Goal: Task Accomplishment & Management: Manage account settings

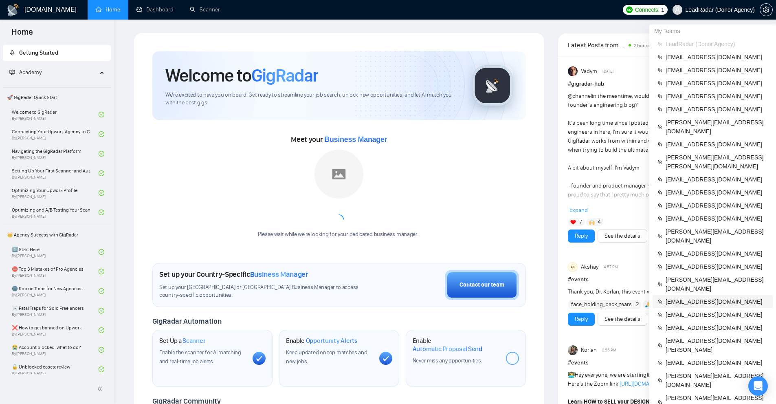
click at [698, 295] on li "[EMAIL_ADDRESS][DOMAIN_NAME]" at bounding box center [712, 301] width 120 height 13
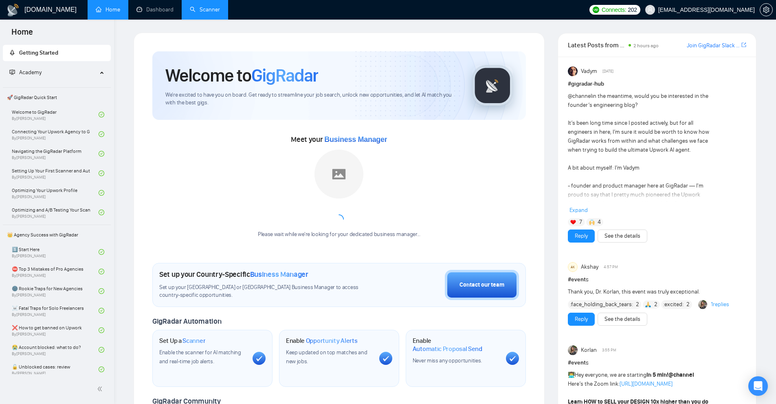
click at [220, 9] on link "Scanner" at bounding box center [205, 9] width 30 height 7
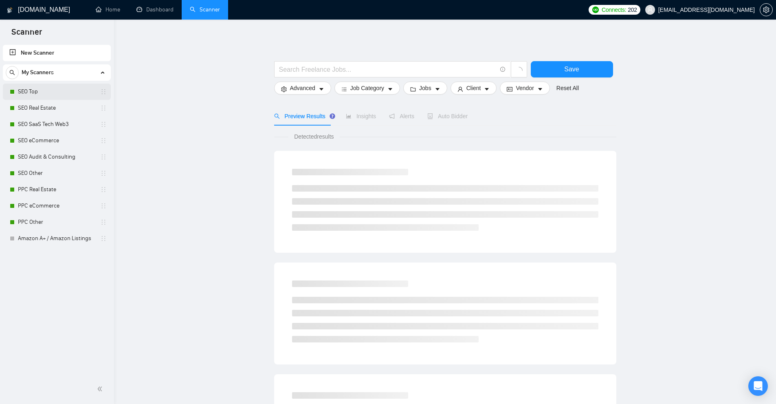
click at [48, 98] on link "SEO Top" at bounding box center [56, 91] width 77 height 16
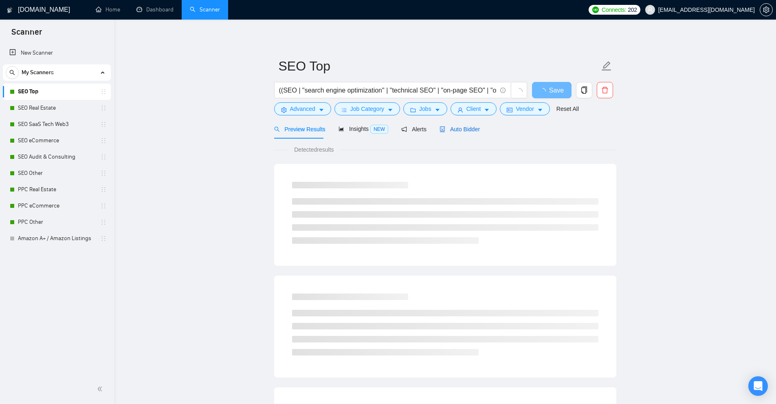
click at [461, 126] on span "Auto Bidder" at bounding box center [459, 129] width 40 height 7
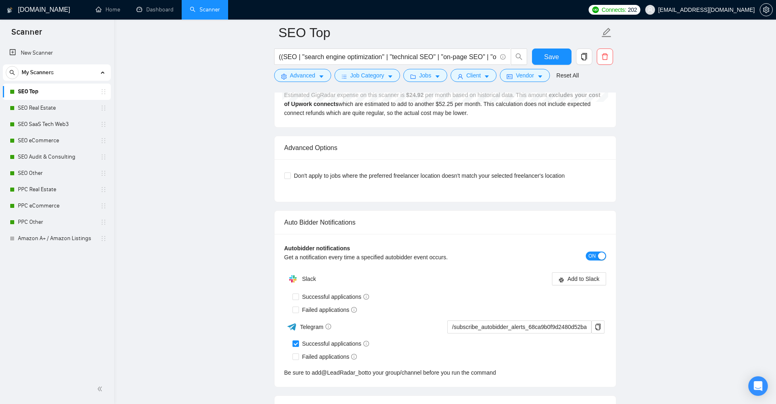
scroll to position [2126, 0]
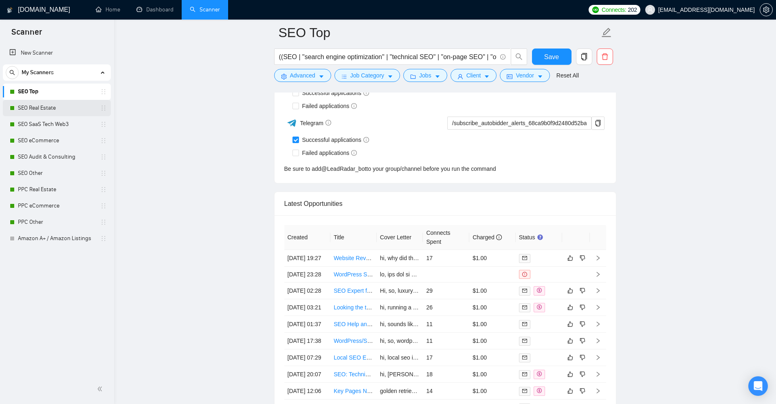
click at [63, 110] on link "SEO Real Estate" at bounding box center [56, 108] width 77 height 16
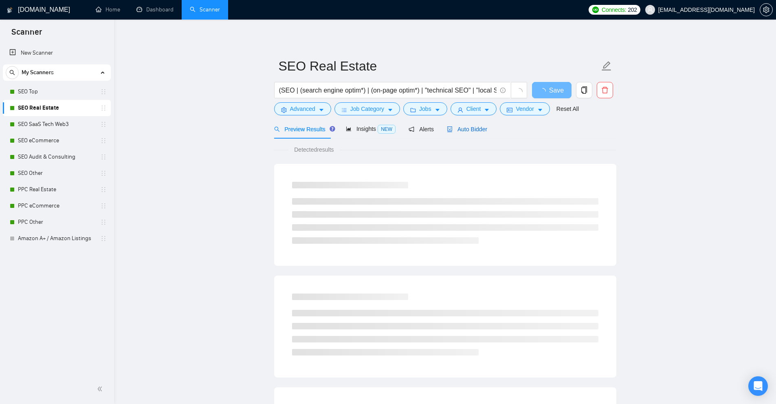
click at [468, 127] on span "Auto Bidder" at bounding box center [467, 129] width 40 height 7
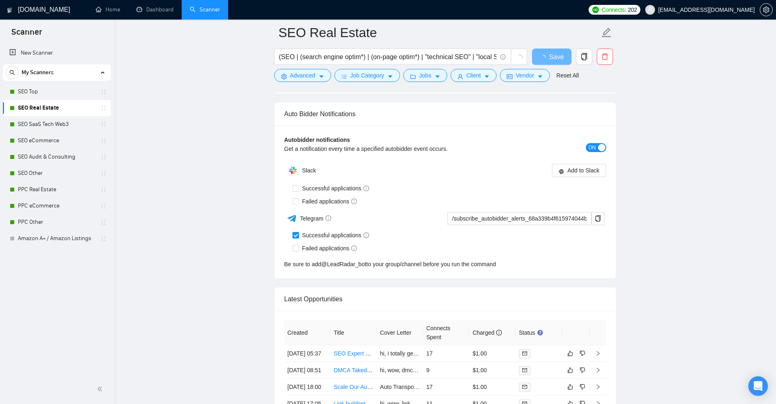
scroll to position [2168, 0]
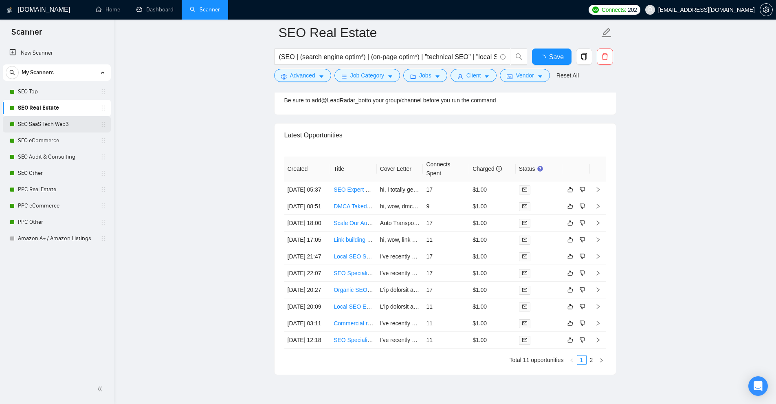
click at [50, 128] on link "SEO SaaS Tech Web3" at bounding box center [56, 124] width 77 height 16
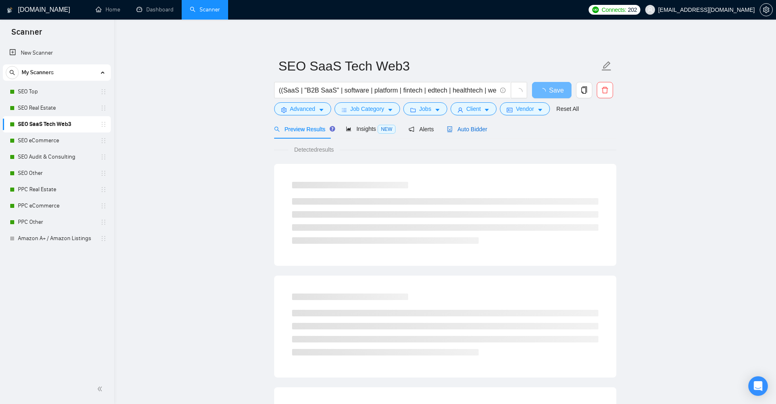
click at [471, 132] on span "Auto Bidder" at bounding box center [467, 129] width 40 height 7
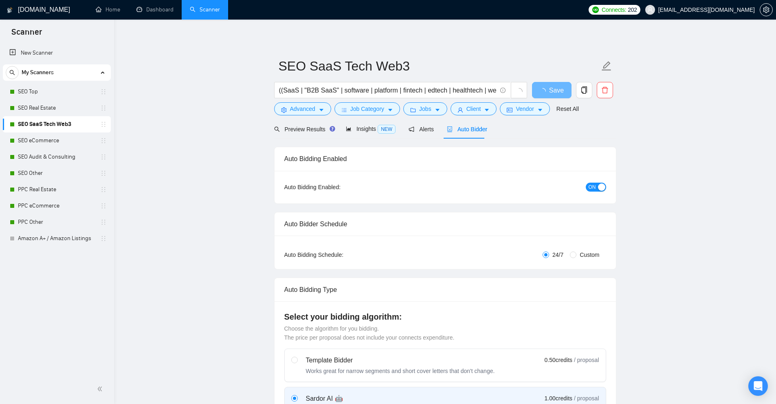
checkbox input "true"
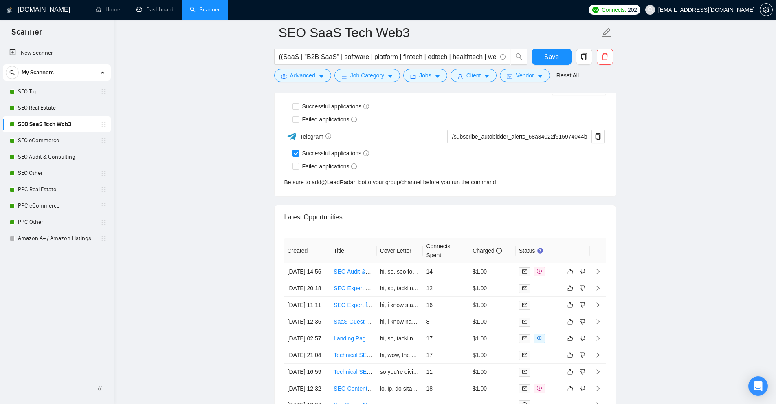
scroll to position [2309, 0]
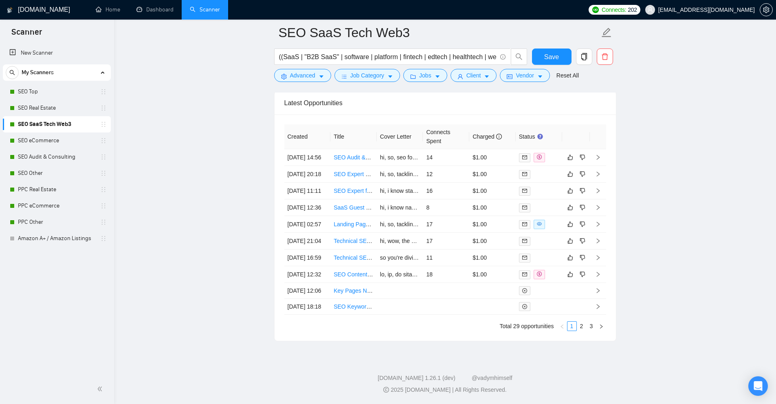
click at [59, 144] on link "SEO eCommerce" at bounding box center [56, 140] width 77 height 16
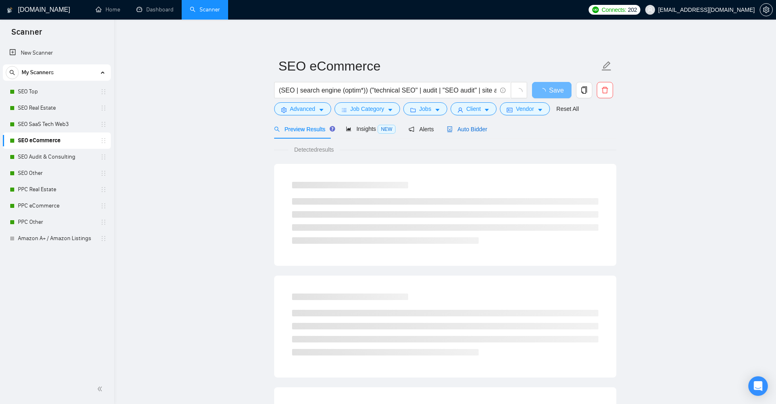
click at [483, 130] on span "Auto Bidder" at bounding box center [467, 129] width 40 height 7
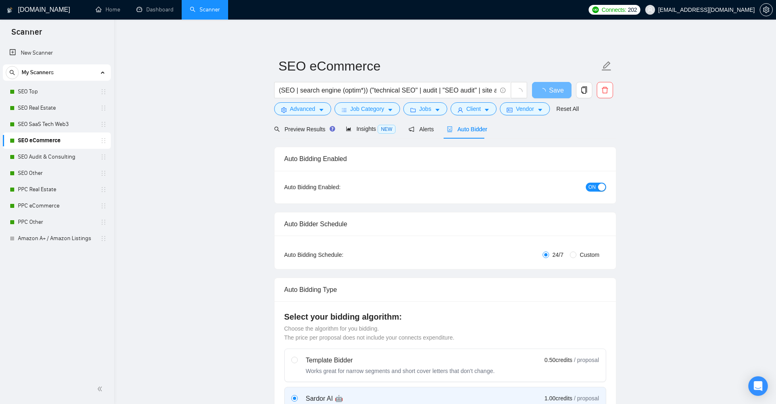
checkbox input "true"
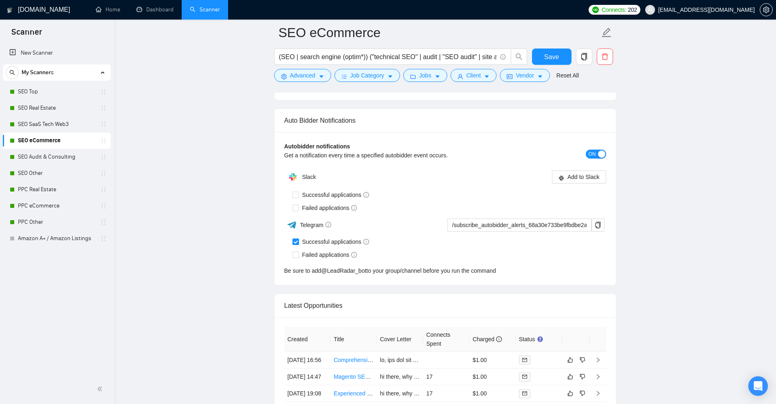
scroll to position [2229, 0]
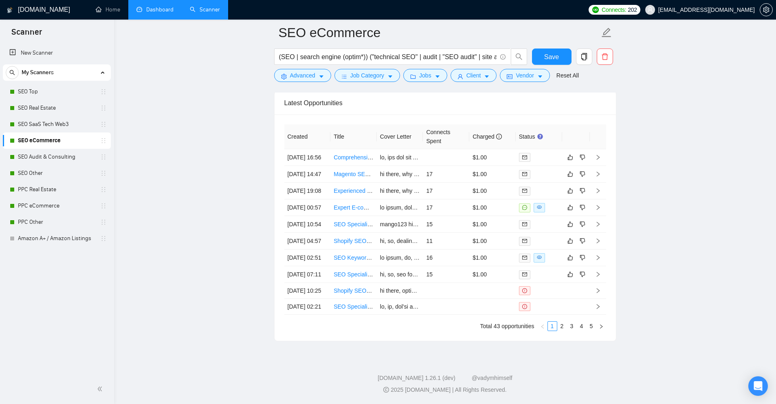
click at [169, 13] on link "Dashboard" at bounding box center [154, 9] width 37 height 7
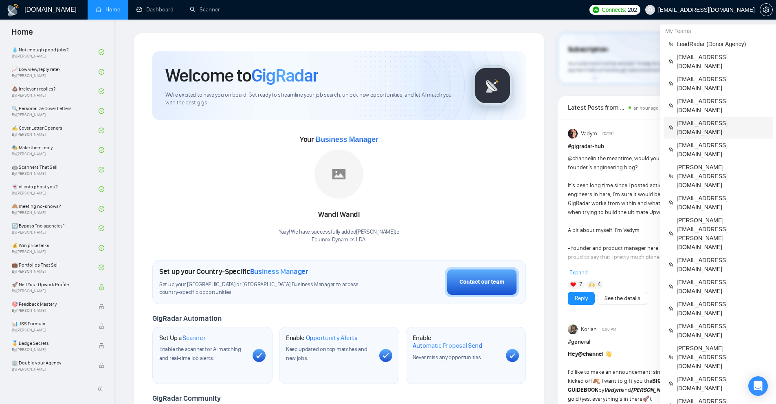
scroll to position [259, 0]
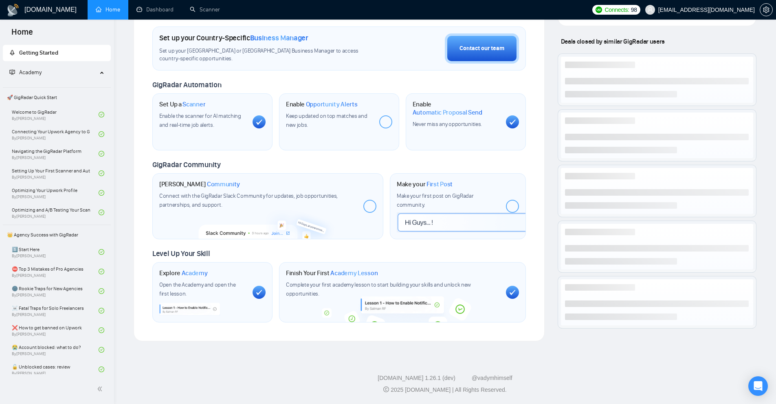
scroll to position [259, 0]
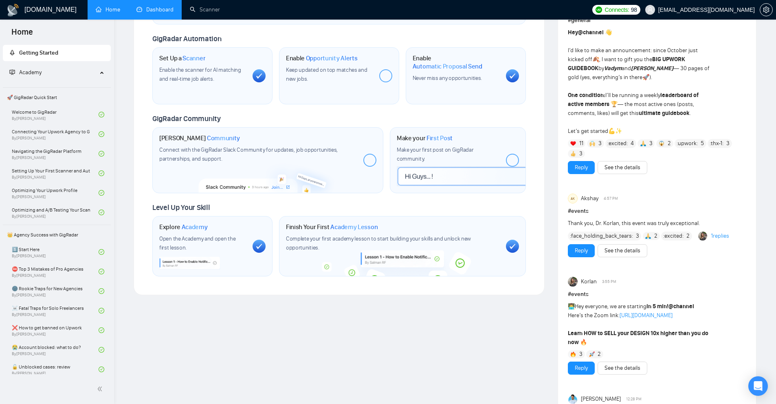
click at [166, 6] on link "Dashboard" at bounding box center [154, 9] width 37 height 7
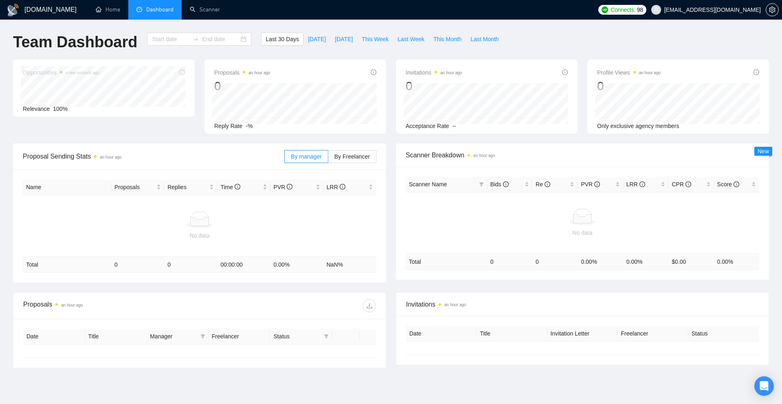
type input "[DATE]"
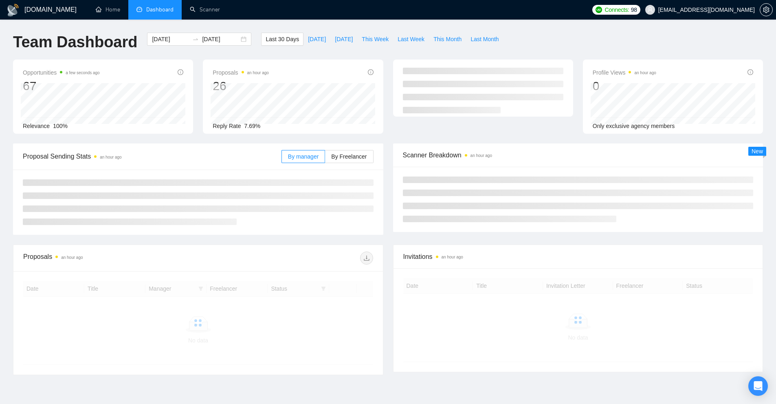
scroll to position [44, 0]
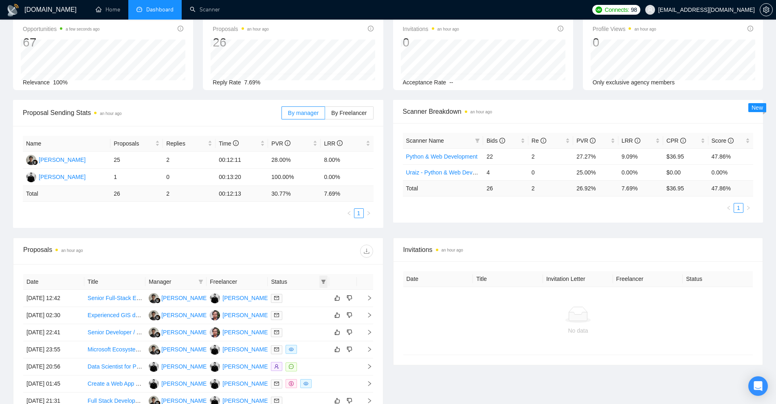
click at [321, 281] on icon "filter" at bounding box center [323, 281] width 5 height 5
click at [308, 297] on span "Chat" at bounding box center [302, 296] width 39 height 9
checkbox input "true"
click at [313, 325] on span "OK" at bounding box center [316, 326] width 8 height 9
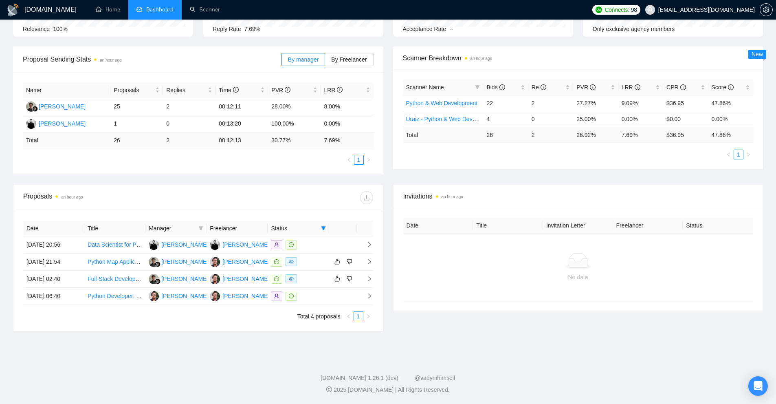
scroll to position [97, 0]
